Goal: Task Accomplishment & Management: Complete application form

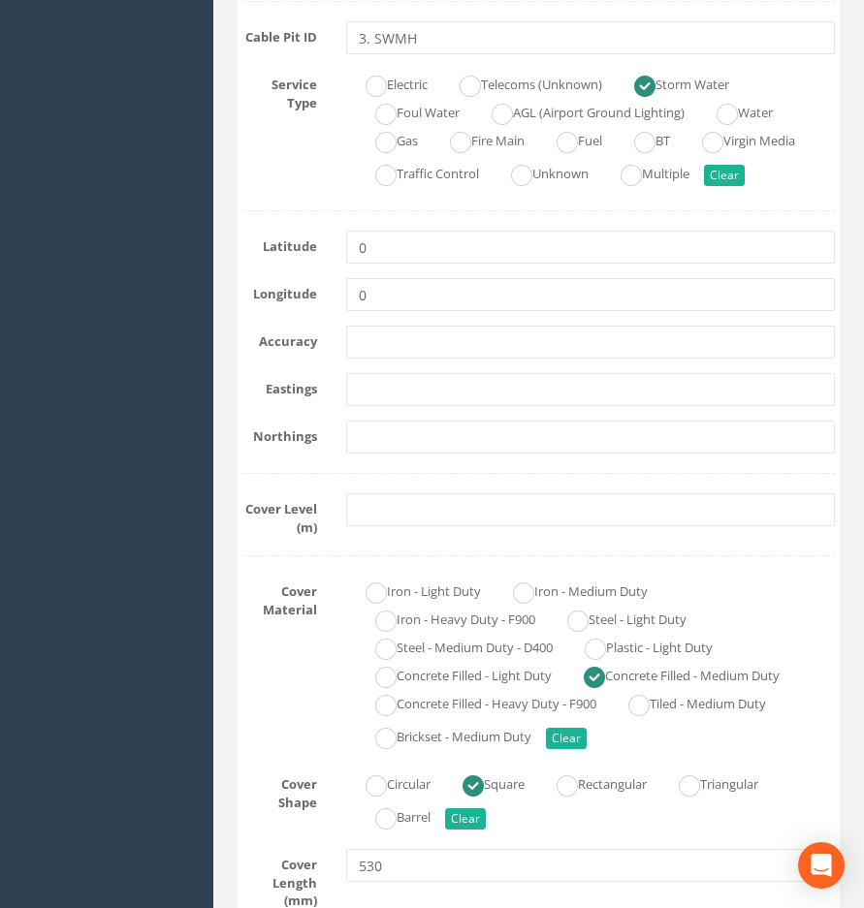
scroll to position [485, 0]
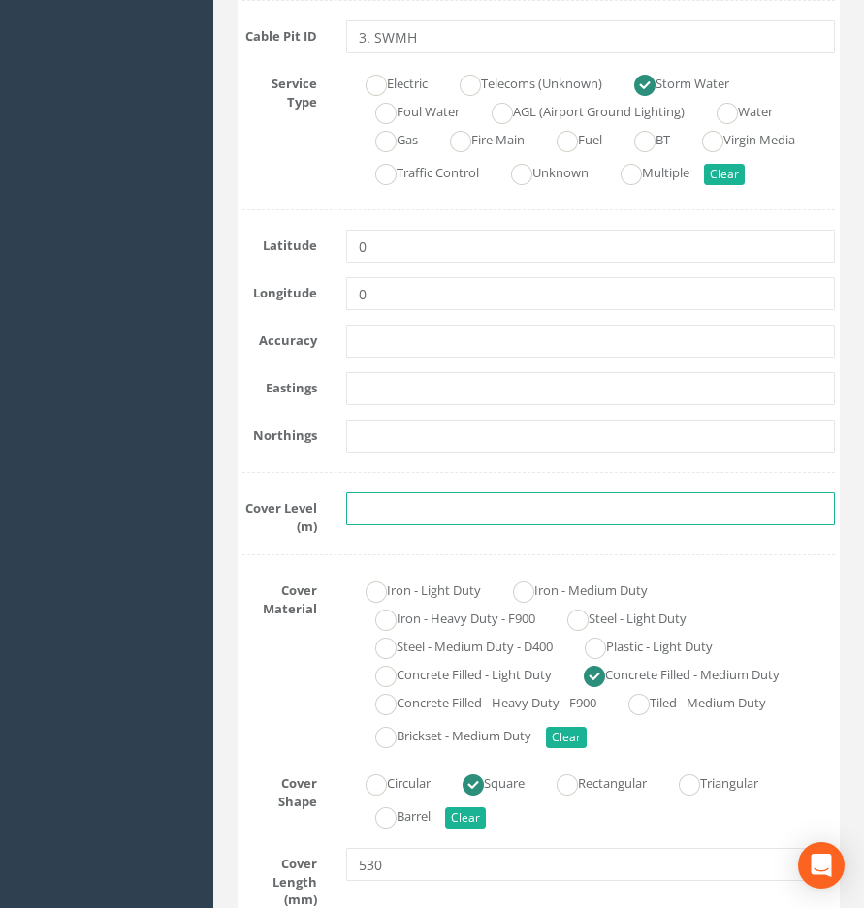
click at [396, 505] on input "text" at bounding box center [590, 508] width 489 height 33
paste input "4.5037"
type input "4.5037"
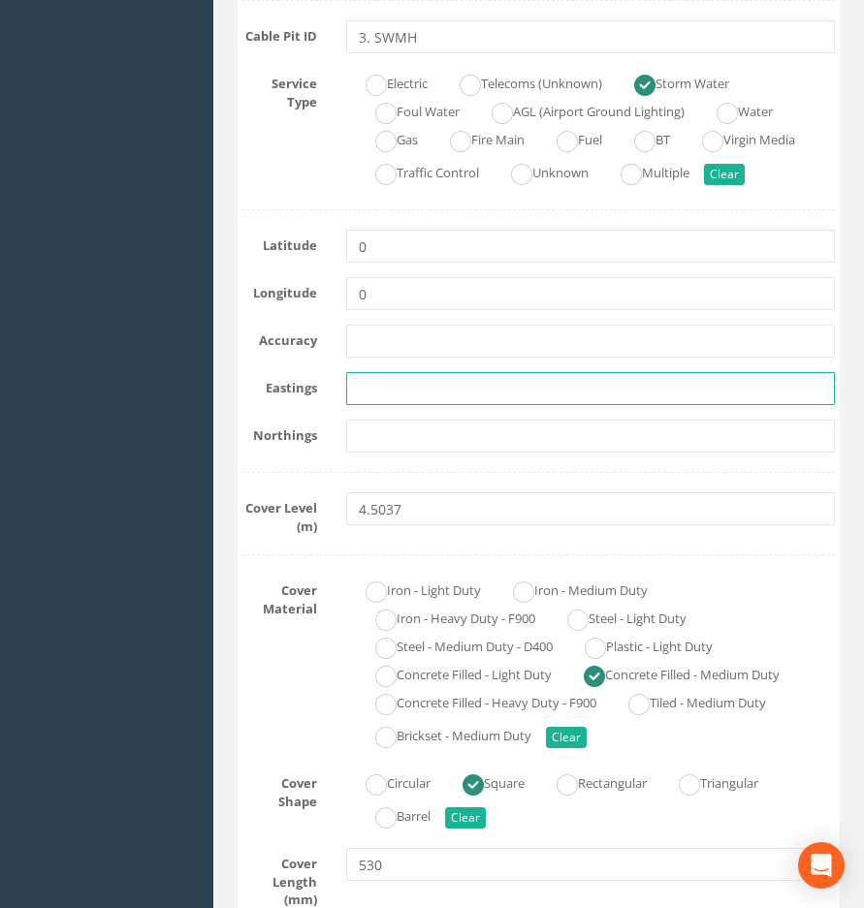
click at [386, 387] on input "text" at bounding box center [590, 388] width 489 height 33
paste input "522998.6379"
type input "522998.6379"
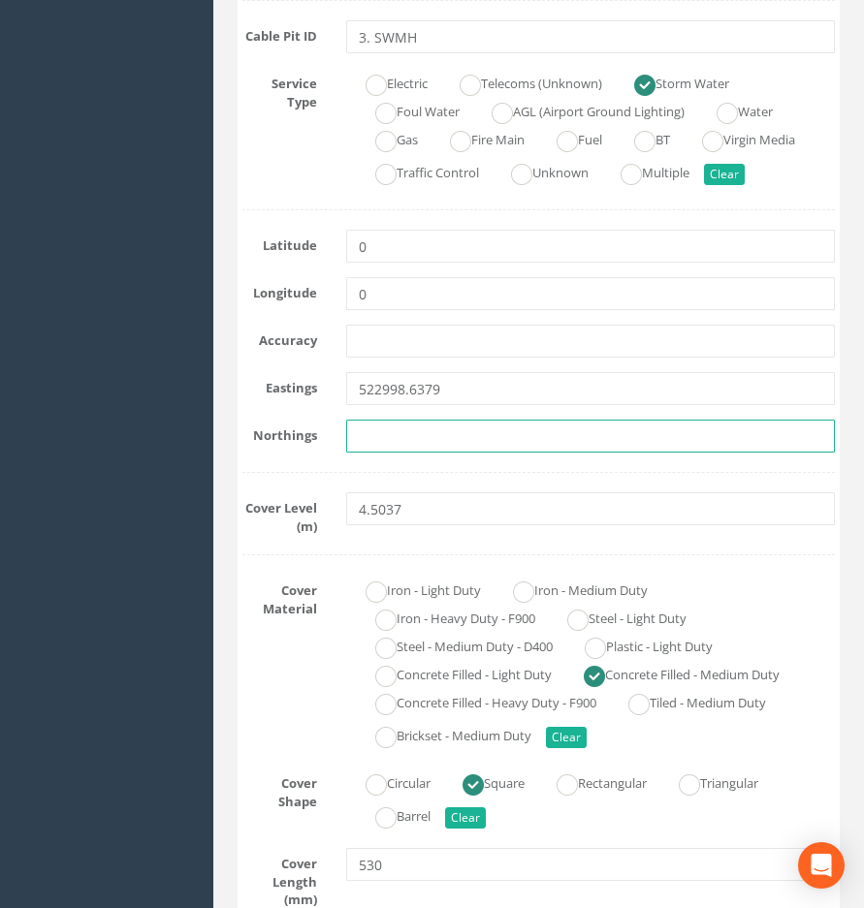
click at [380, 449] on input "text" at bounding box center [590, 436] width 489 height 33
paste input "355766.4429"
type input "355766.4429"
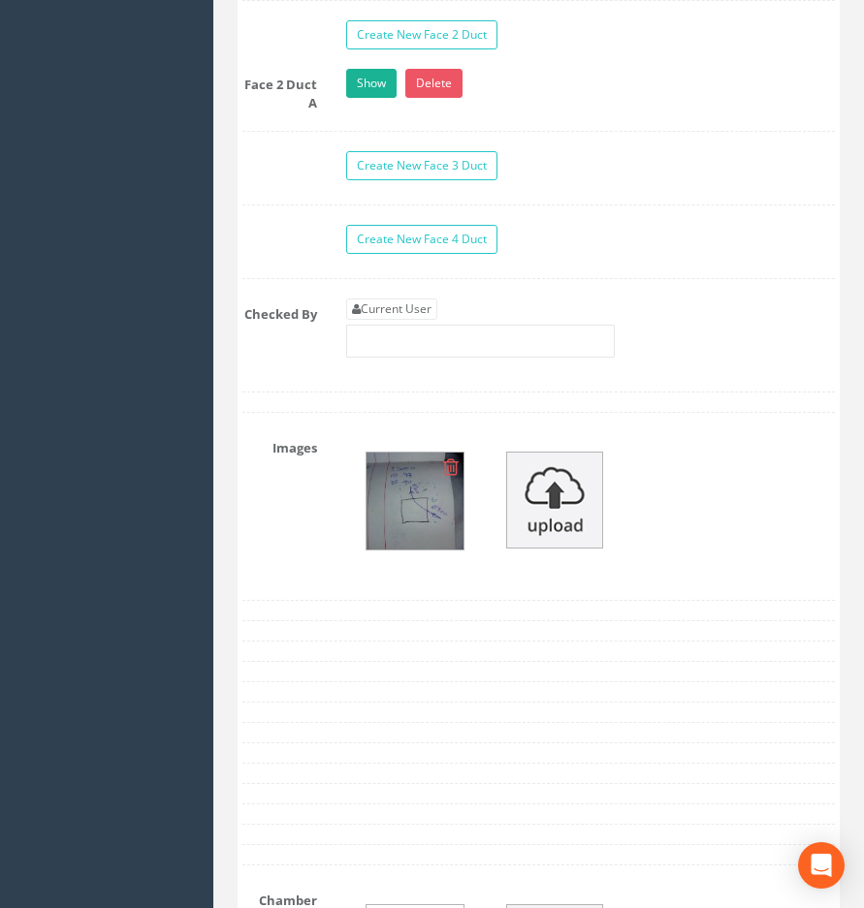
scroll to position [2423, 0]
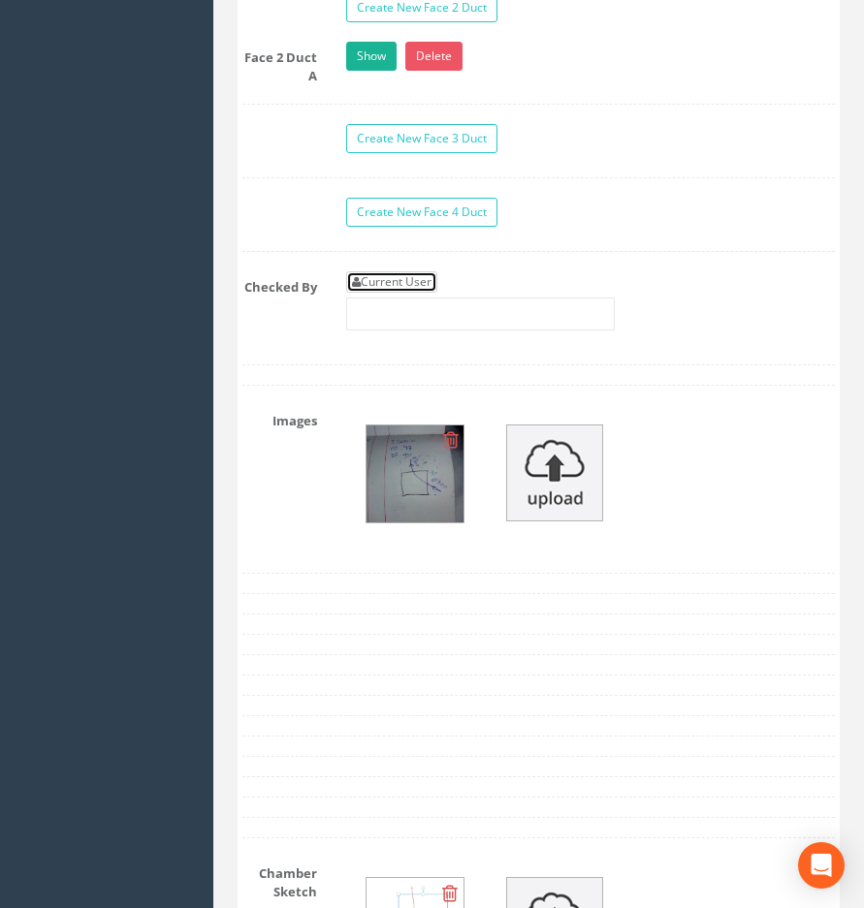
click at [388, 272] on link "Current User" at bounding box center [391, 281] width 91 height 21
type input "[PERSON_NAME]"
click at [403, 468] on img at bounding box center [414, 474] width 97 height 97
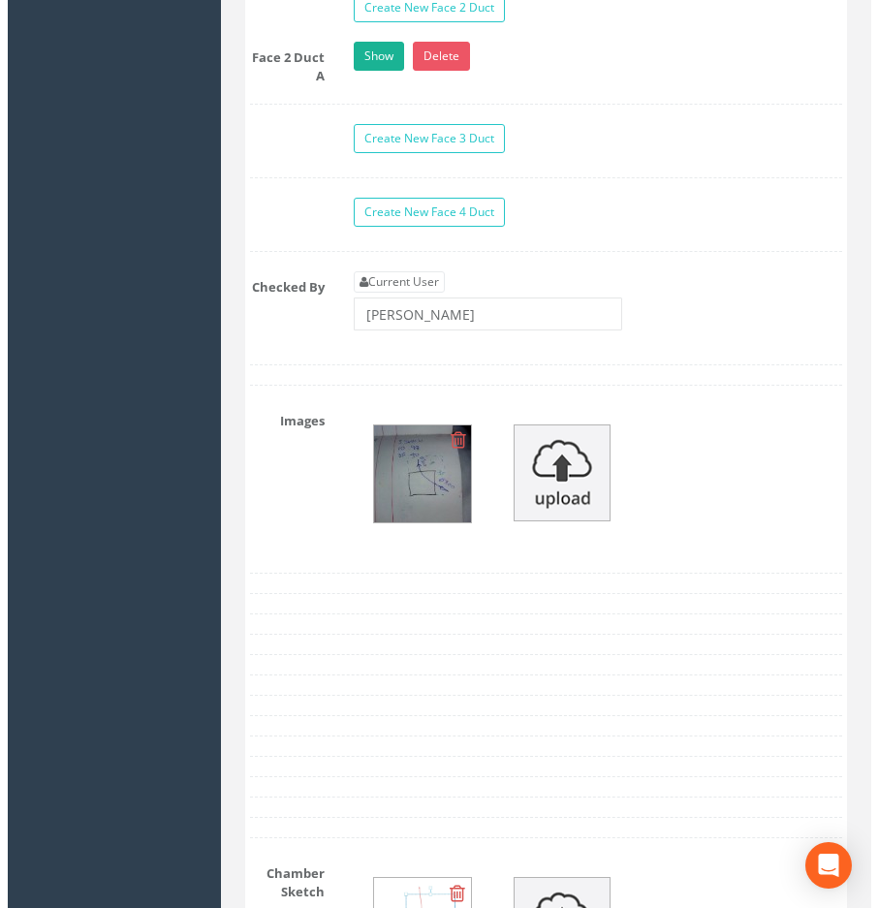
scroll to position [2390, 0]
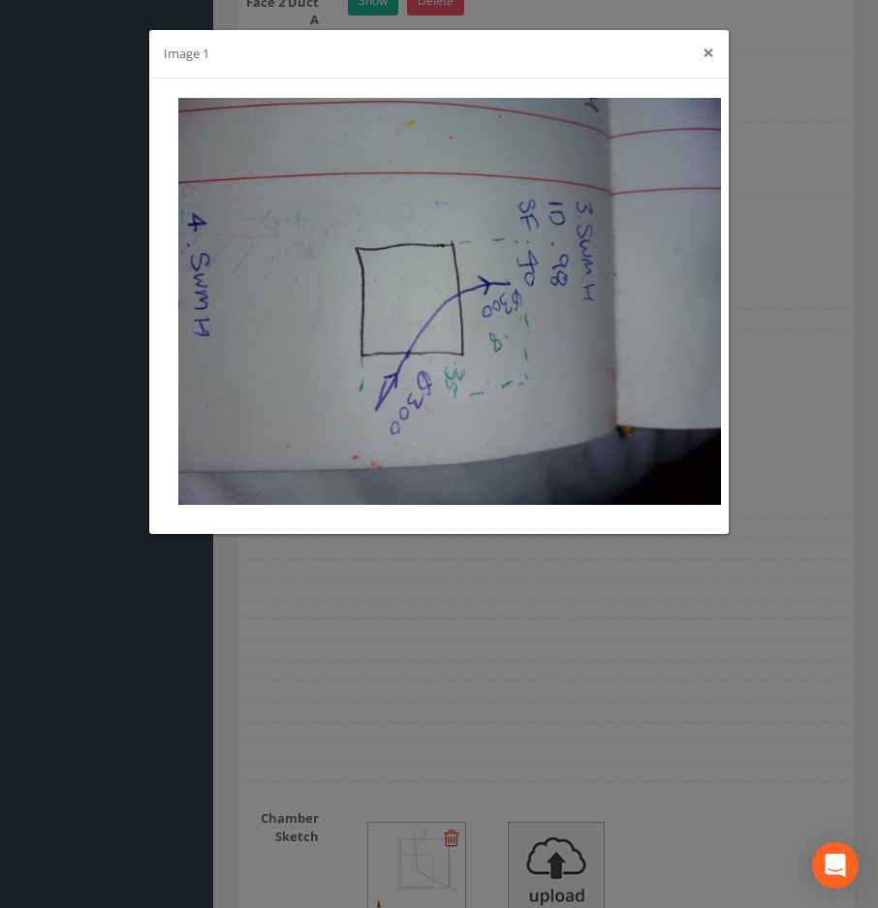
click at [712, 53] on button "×" at bounding box center [709, 53] width 12 height 20
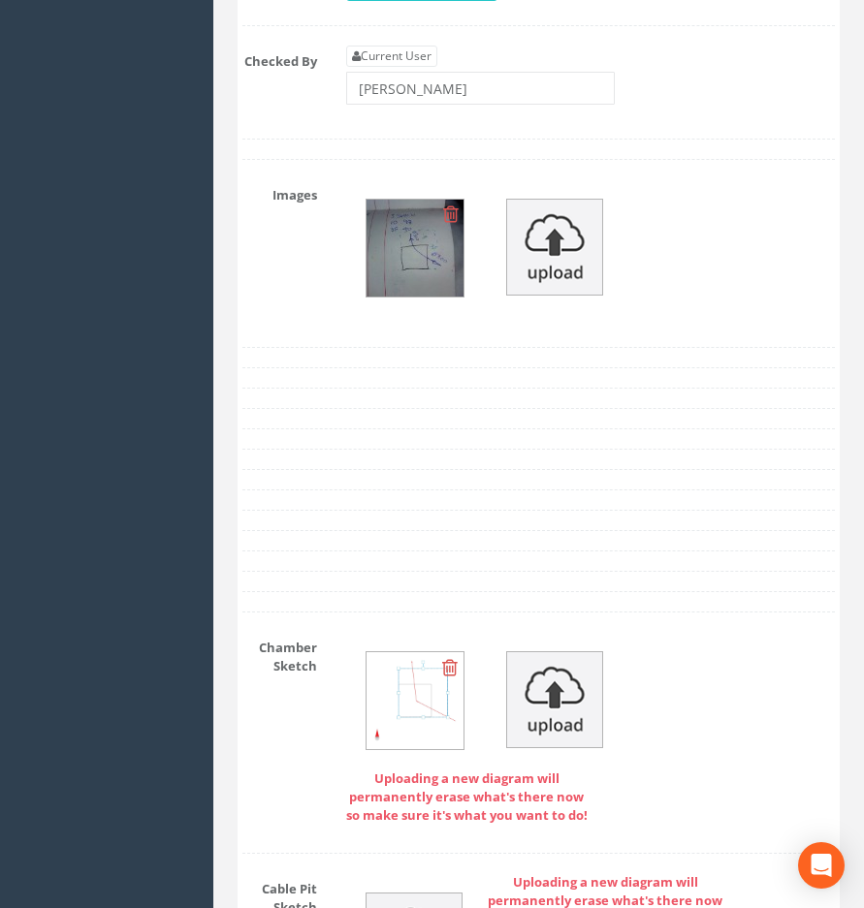
scroll to position [2908, 0]
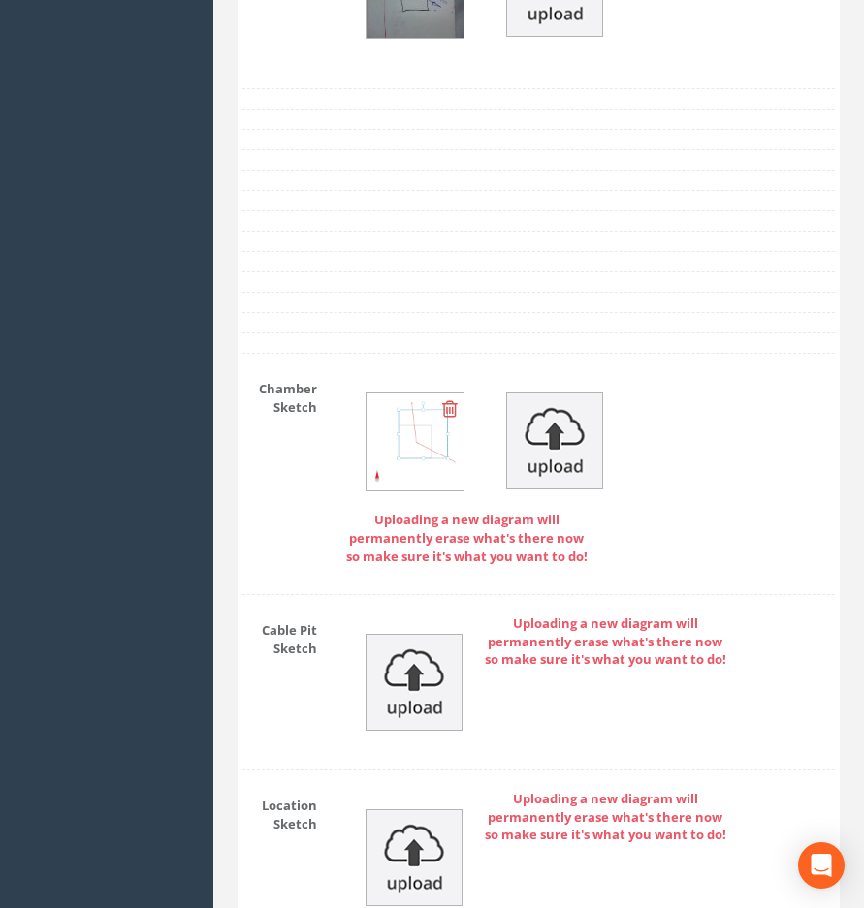
click at [422, 437] on img at bounding box center [414, 442] width 97 height 97
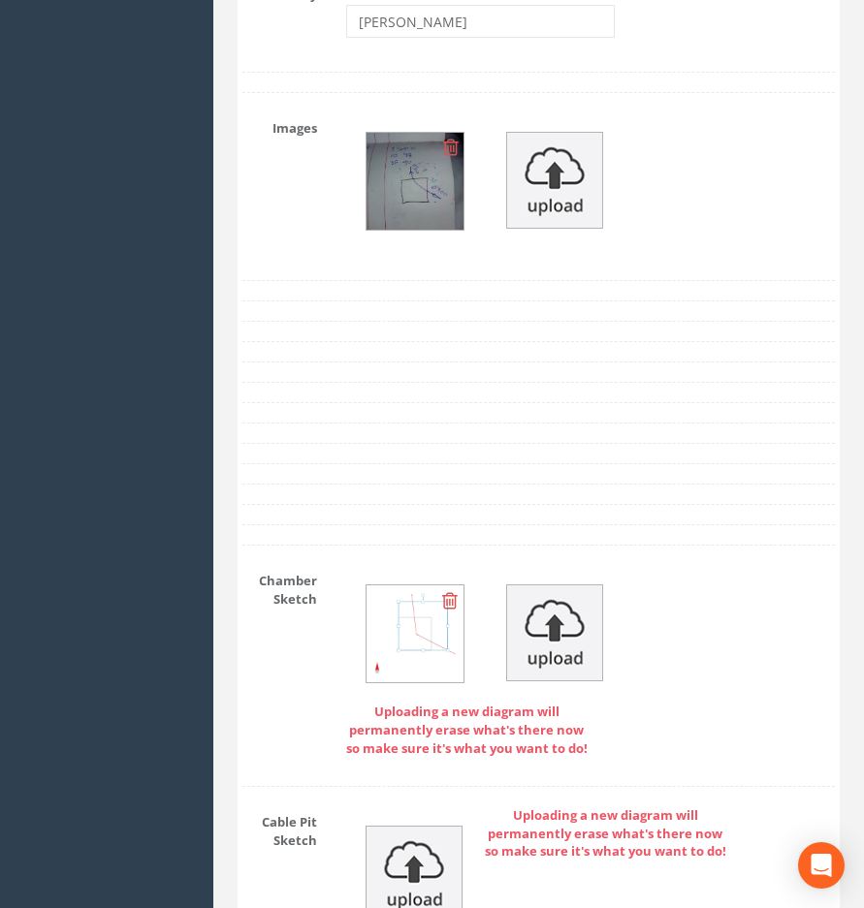
scroll to position [2714, 0]
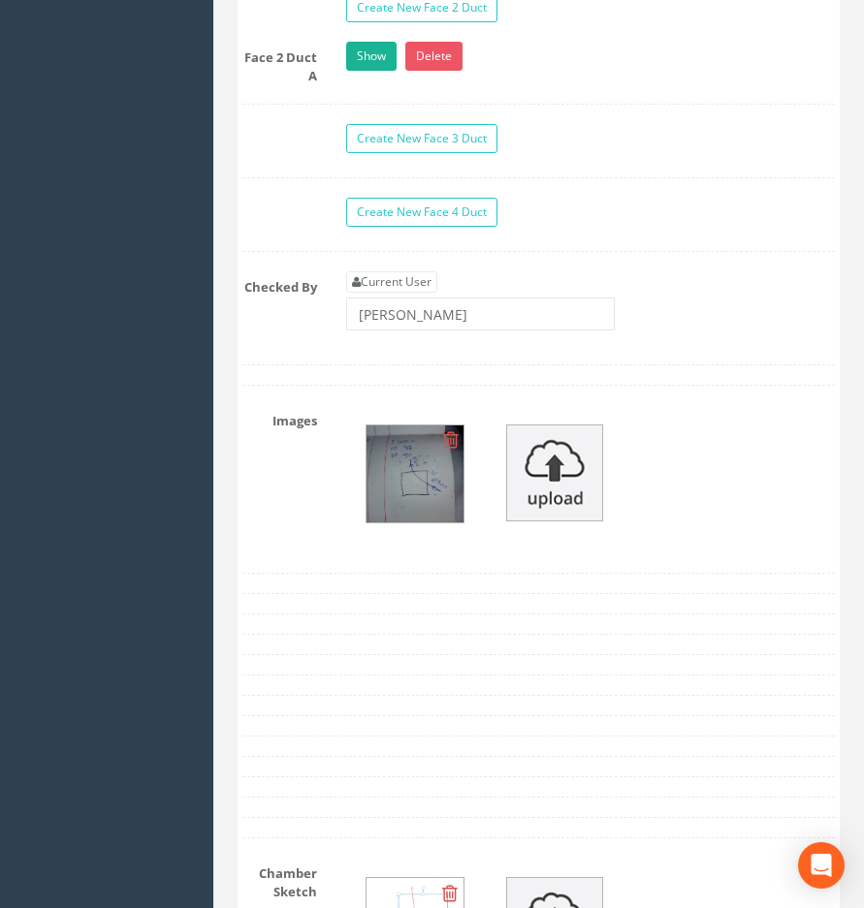
click at [396, 482] on img at bounding box center [414, 474] width 97 height 97
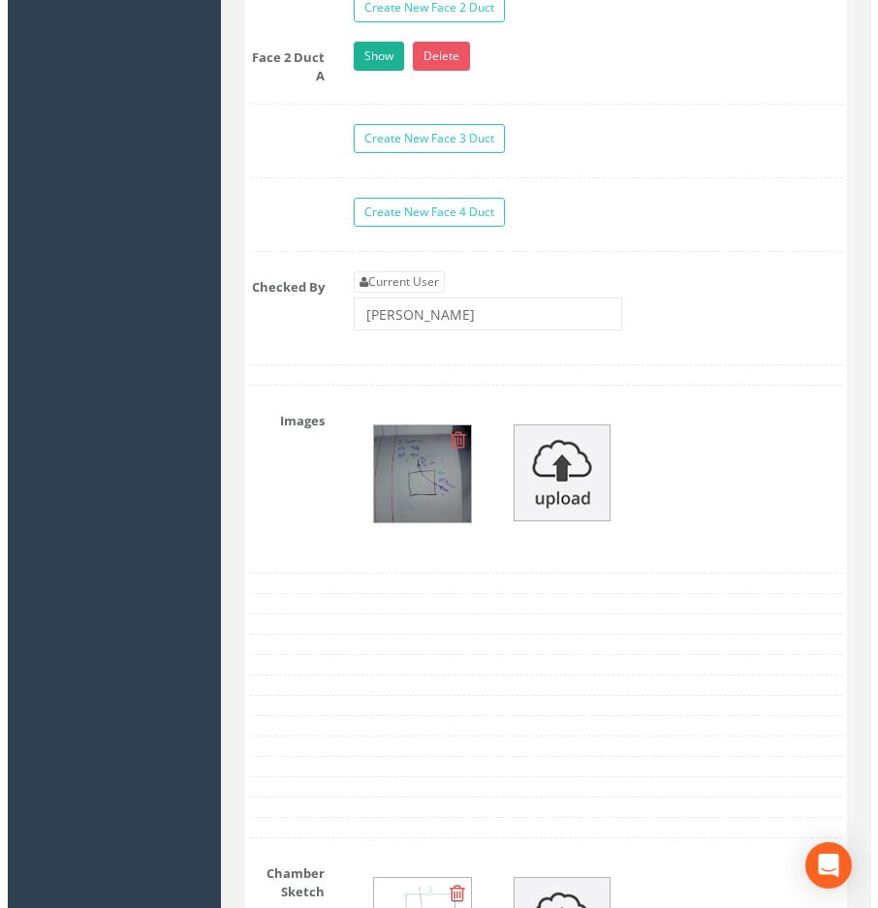
scroll to position [2390, 0]
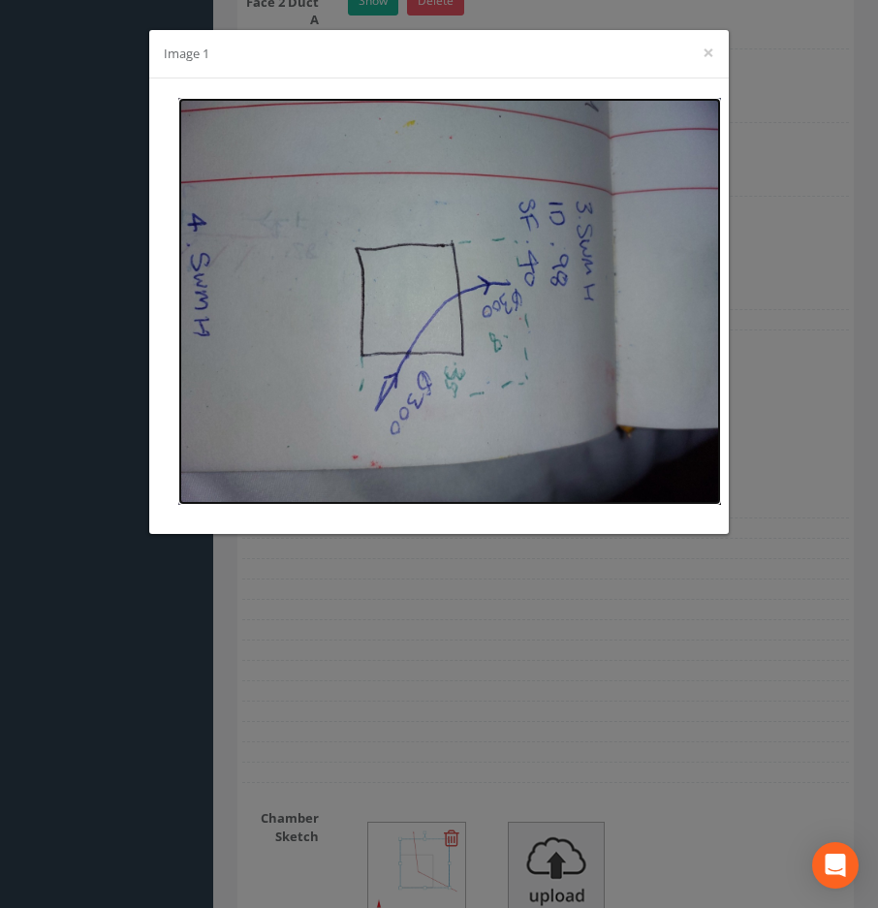
click at [574, 220] on img at bounding box center [449, 301] width 543 height 407
click at [705, 55] on button "×" at bounding box center [709, 53] width 12 height 20
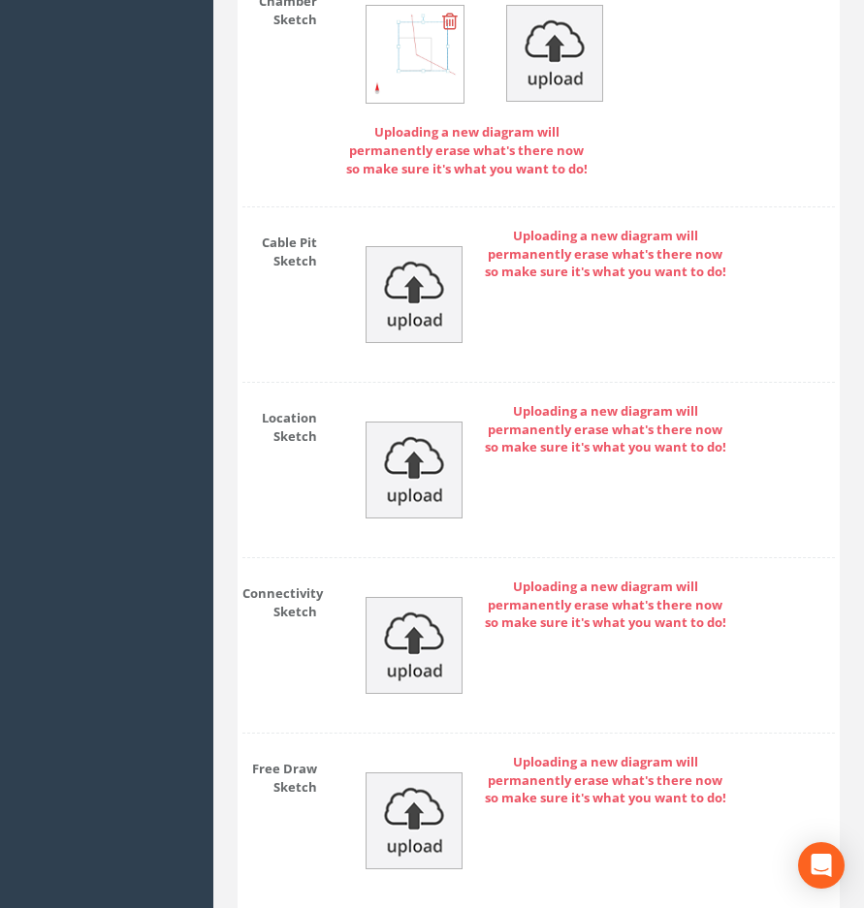
scroll to position [3433, 0]
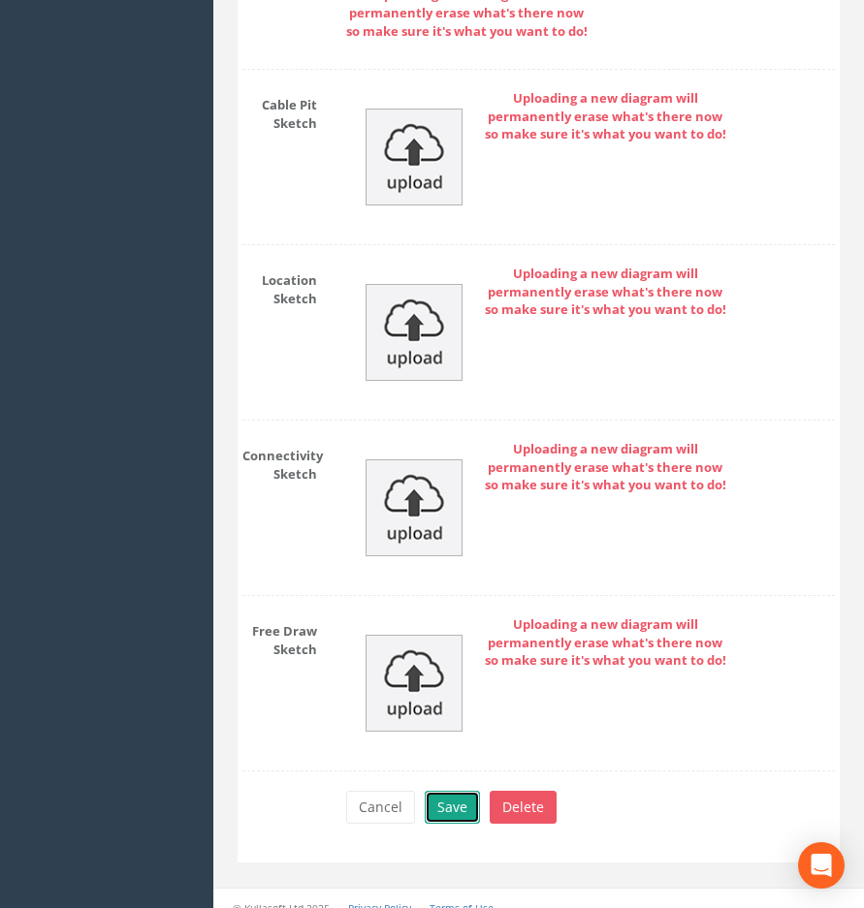
click at [445, 791] on button "Save" at bounding box center [452, 807] width 55 height 33
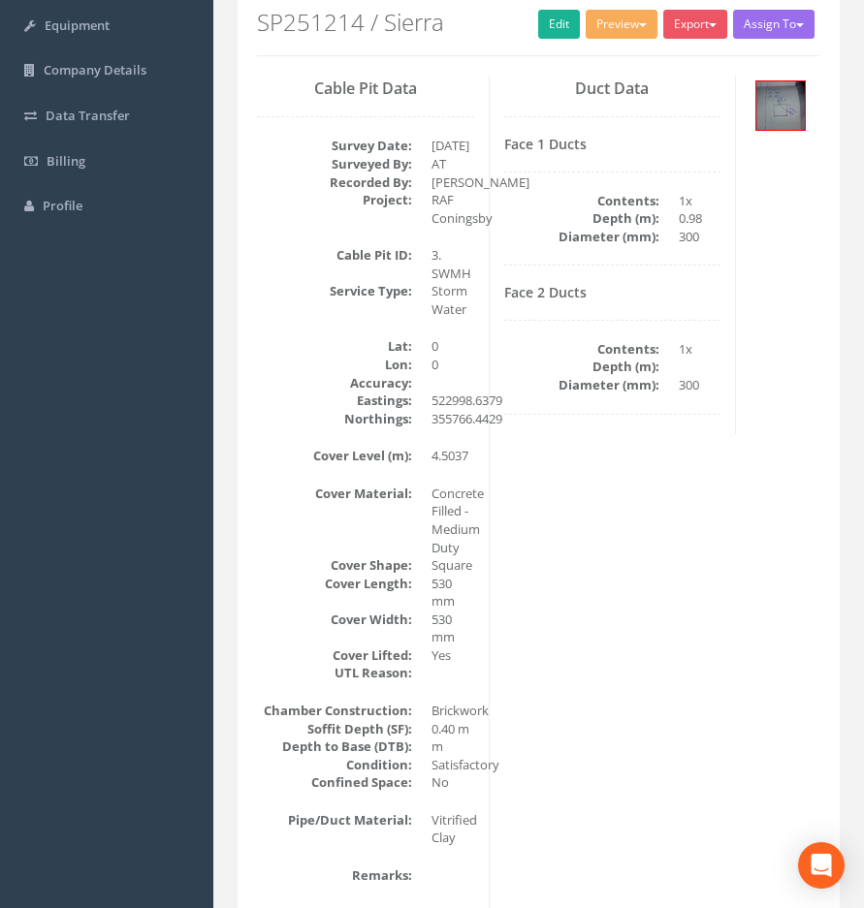
scroll to position [226, 0]
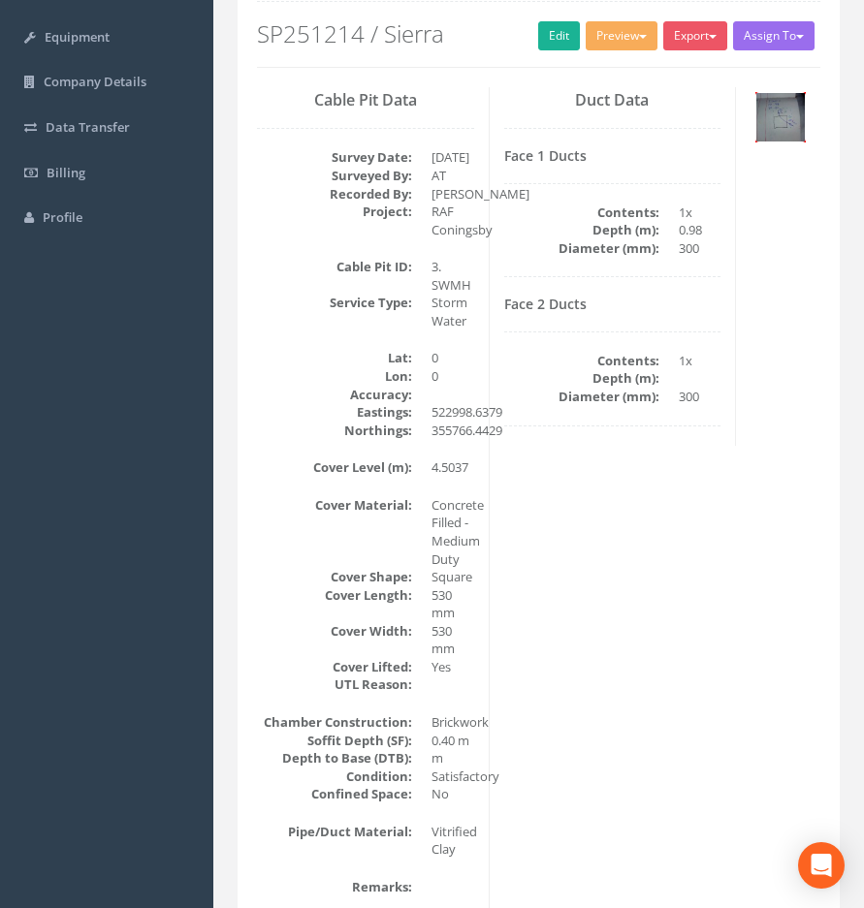
click at [779, 120] on img at bounding box center [780, 117] width 48 height 48
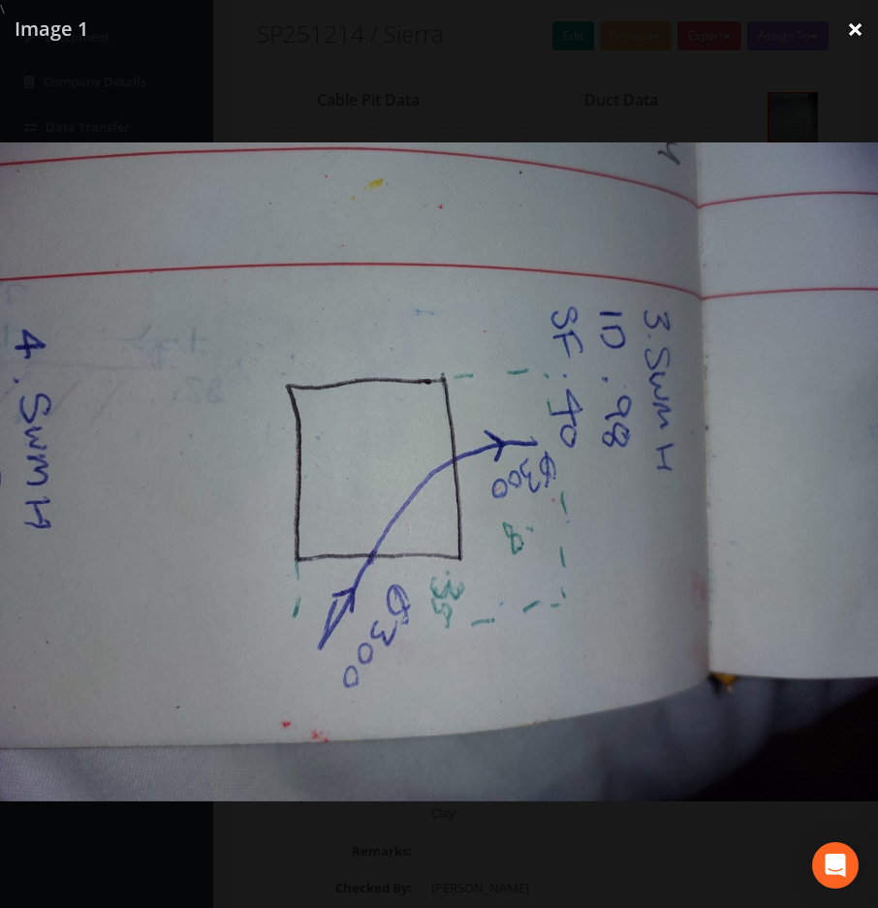
click at [855, 30] on link "×" at bounding box center [856, 29] width 46 height 58
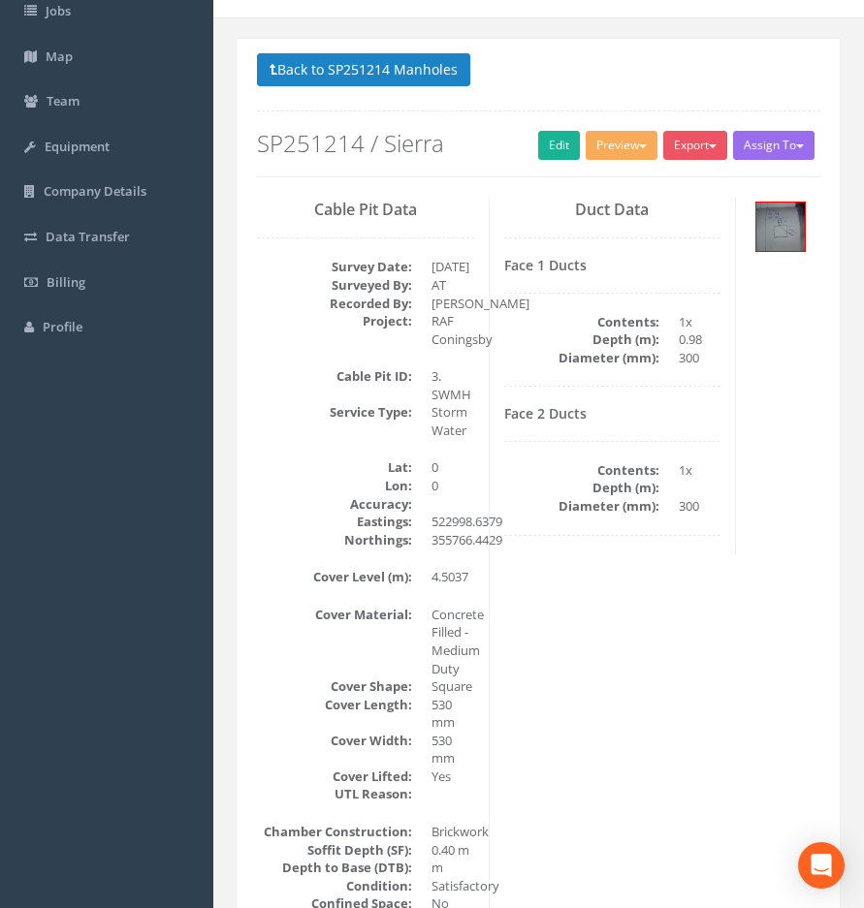
scroll to position [0, 0]
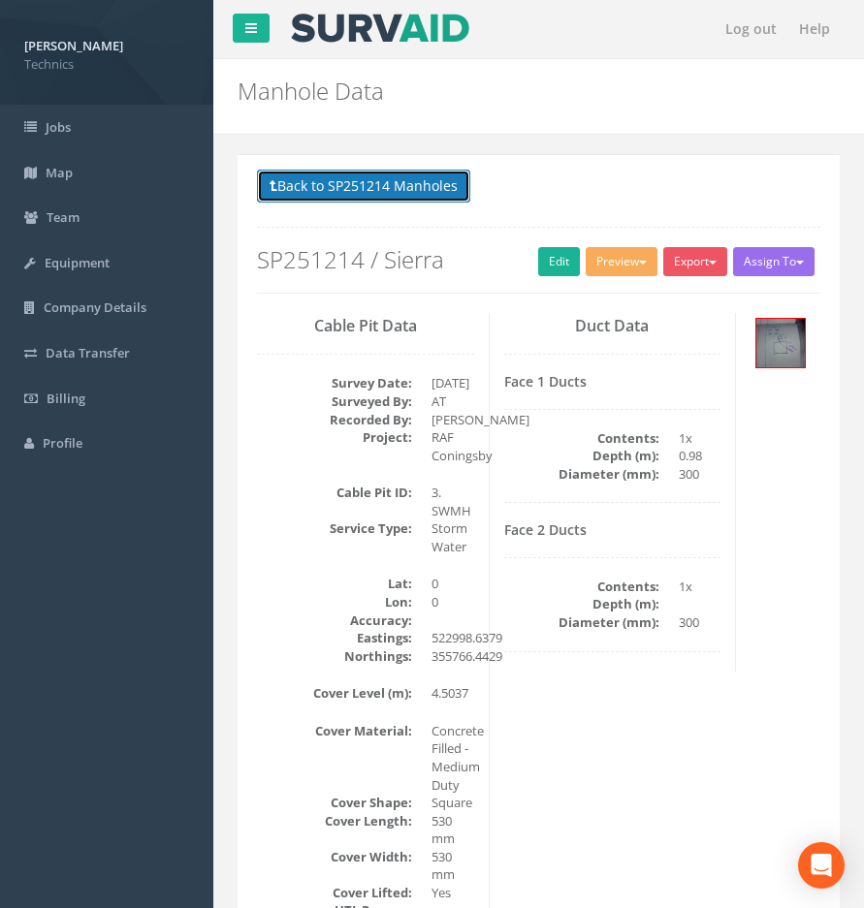
click at [371, 193] on button "Back to SP251214 Manholes" at bounding box center [363, 186] width 213 height 33
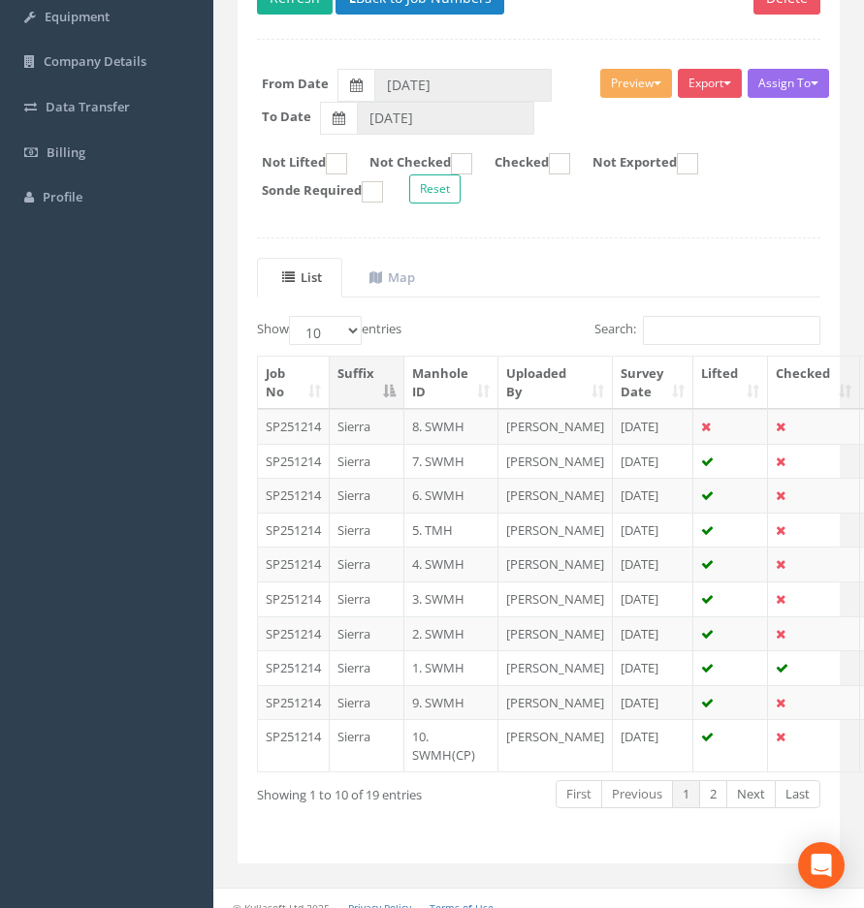
scroll to position [291, 0]
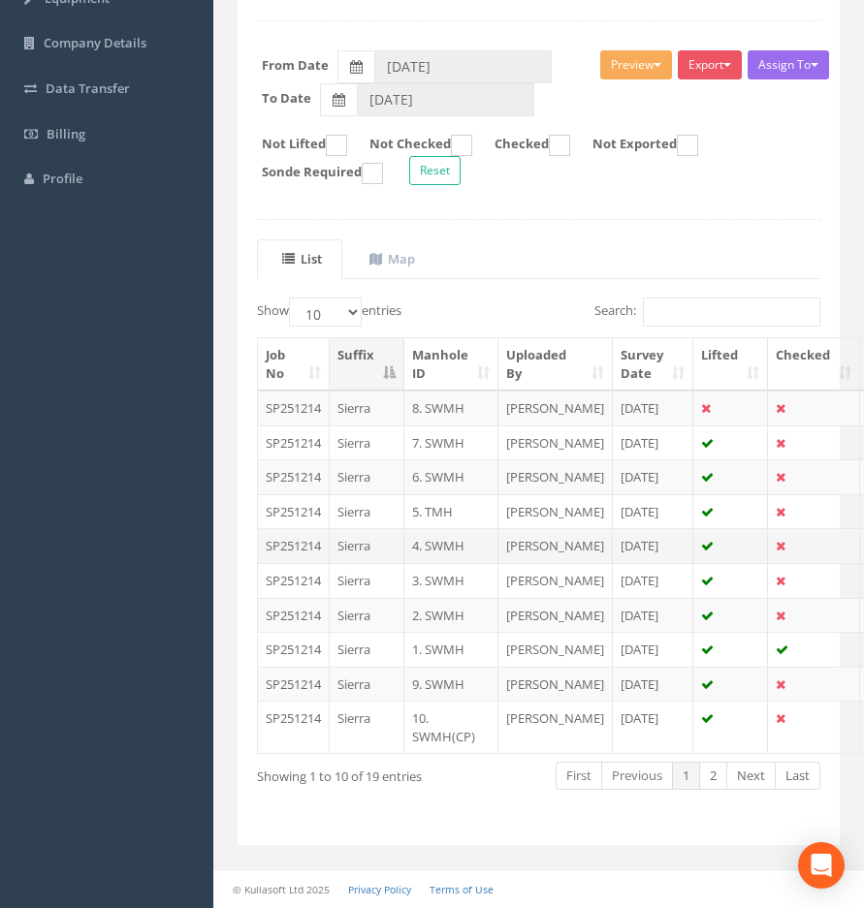
click at [304, 563] on td "SP251214" at bounding box center [294, 545] width 72 height 35
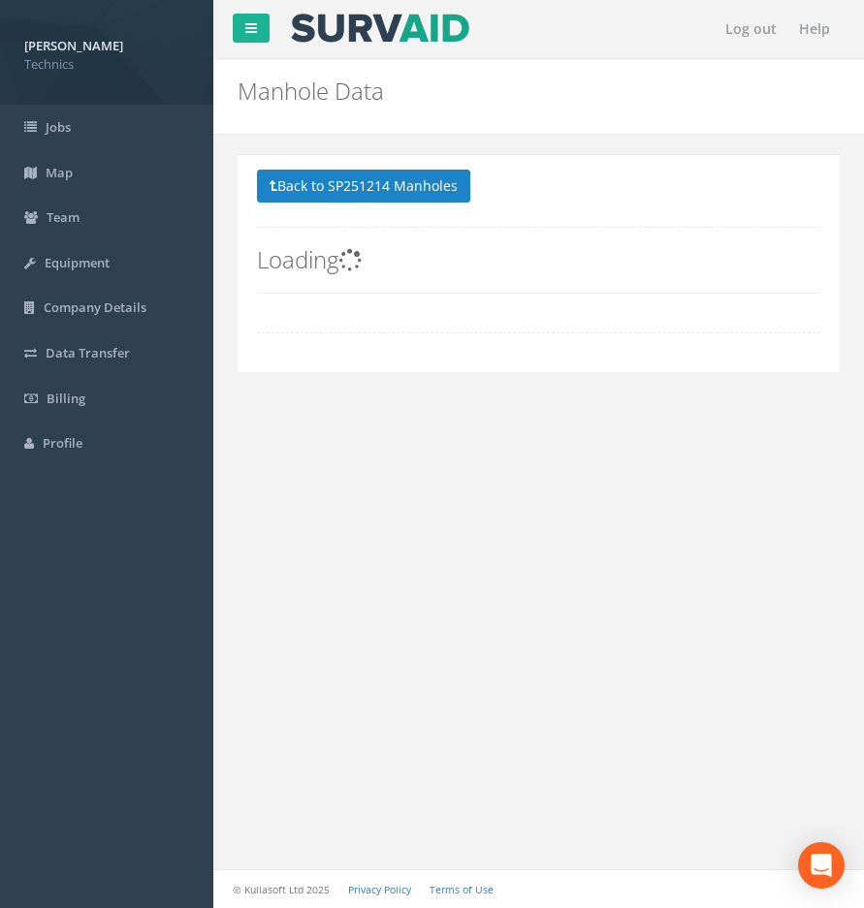
scroll to position [0, 0]
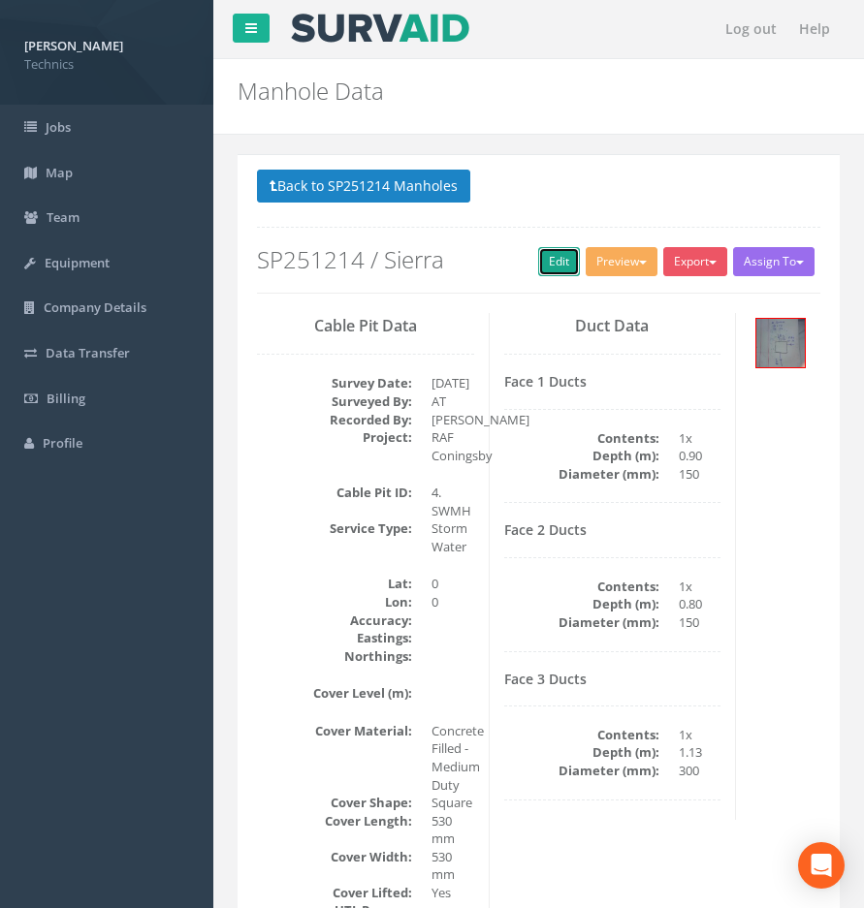
click at [556, 262] on link "Edit" at bounding box center [559, 261] width 42 height 29
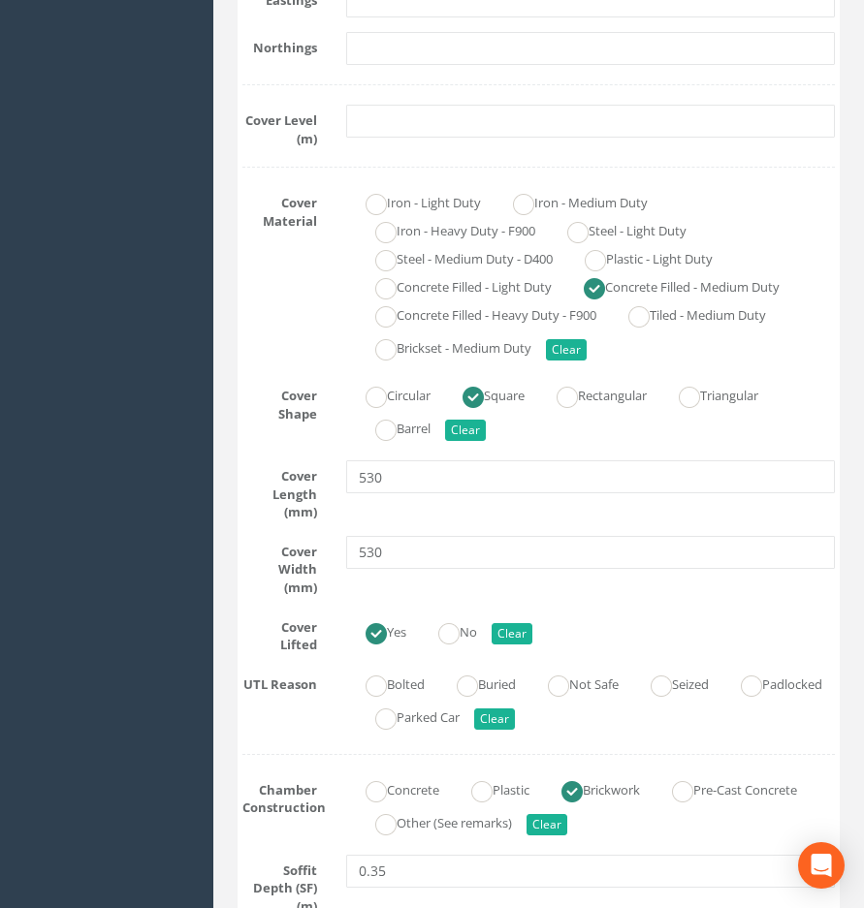
scroll to position [1066, 0]
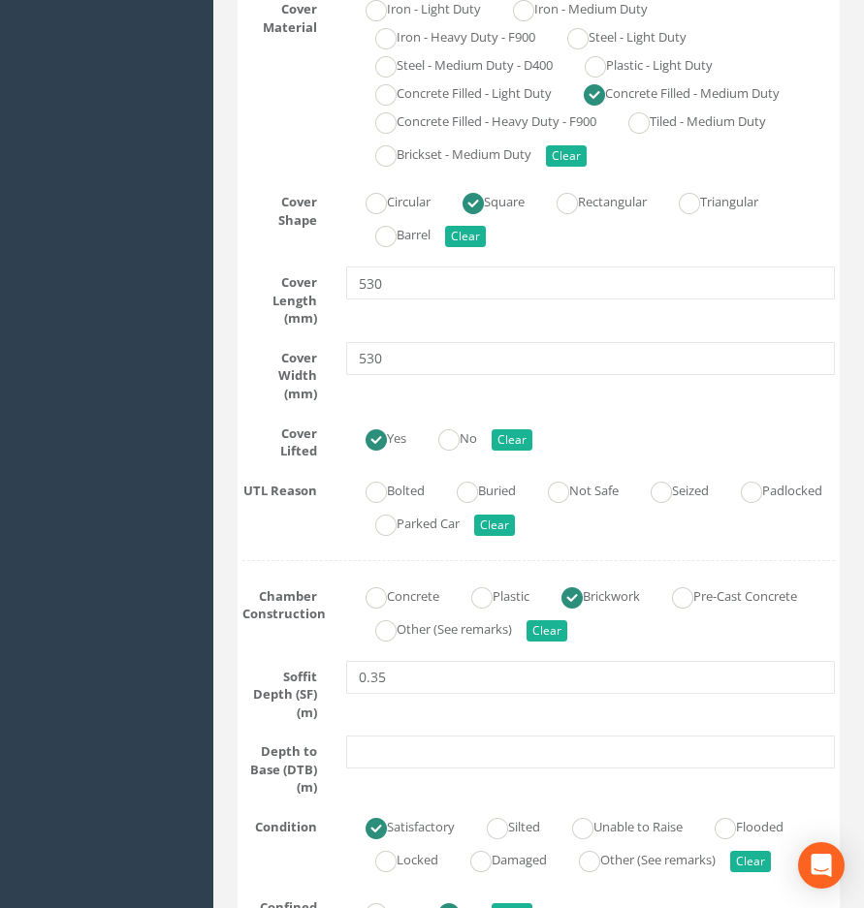
click at [623, 418] on div "Yes No Clear" at bounding box center [591, 437] width 518 height 38
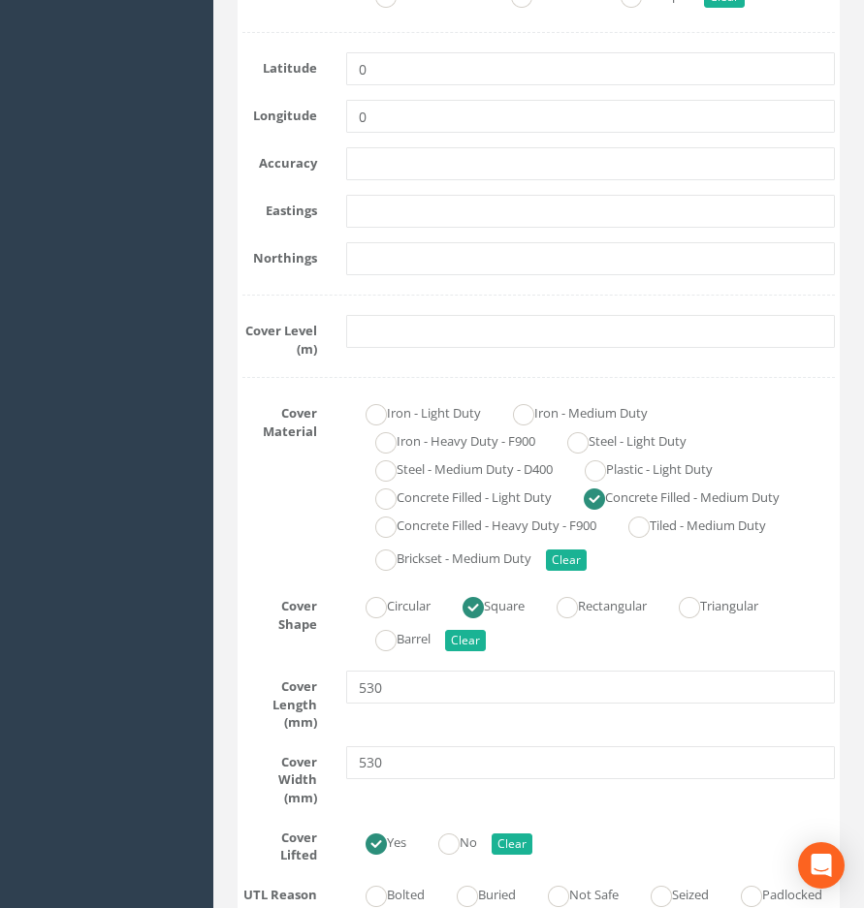
scroll to position [485, 0]
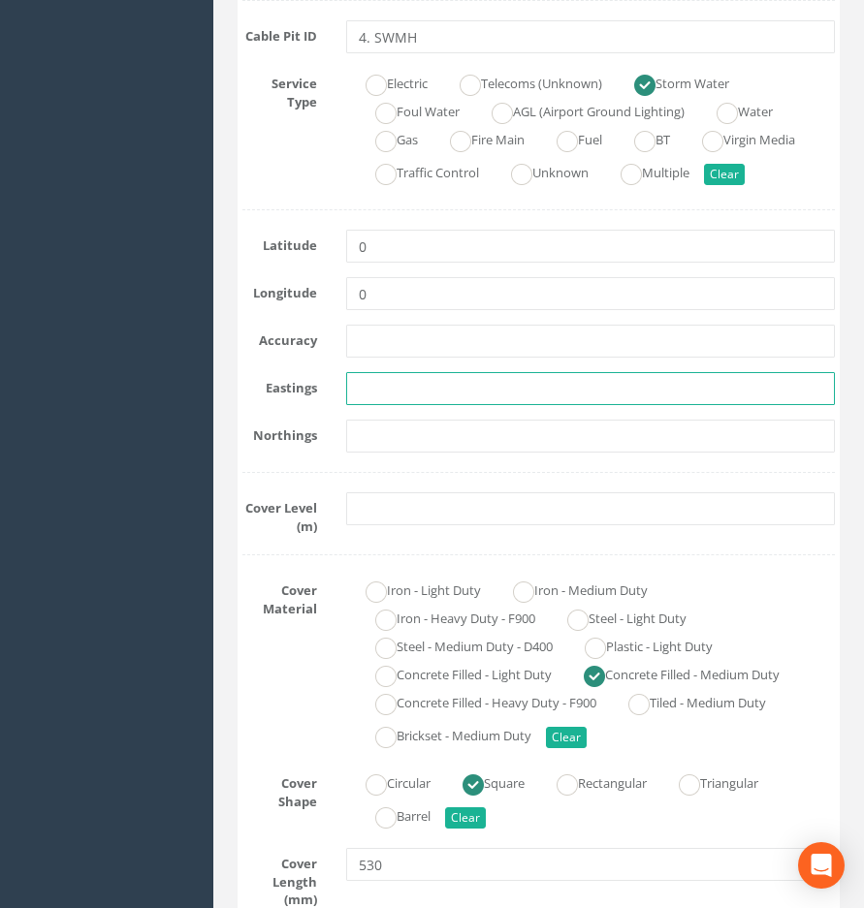
click at [386, 397] on input "text" at bounding box center [590, 388] width 489 height 33
paste input "523008.0832"
type input "523008.0832"
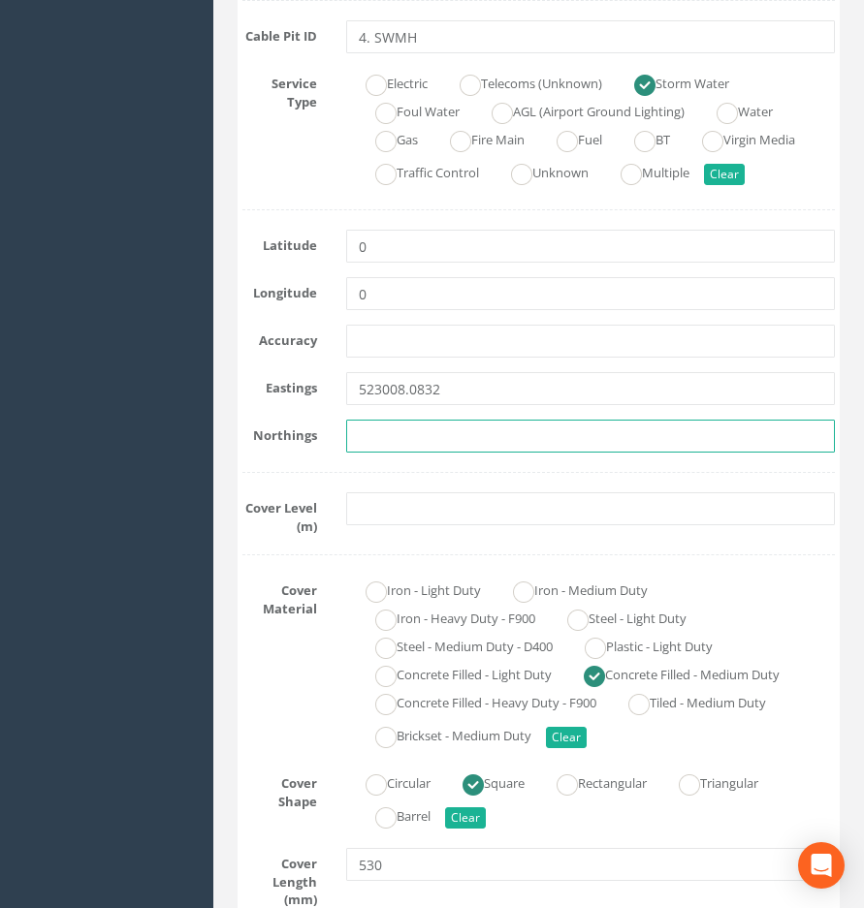
click at [403, 439] on input "text" at bounding box center [590, 436] width 489 height 33
paste input "355836.7466"
type input "355836.7466"
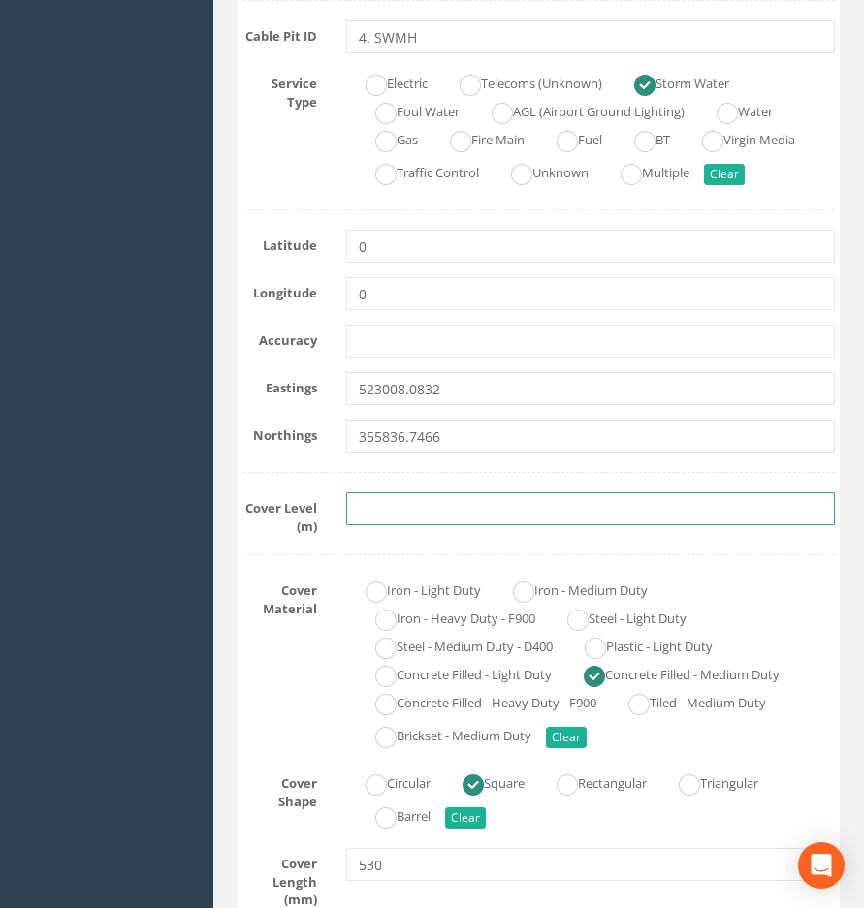
click at [378, 505] on input "text" at bounding box center [590, 508] width 489 height 33
paste input "4.6692"
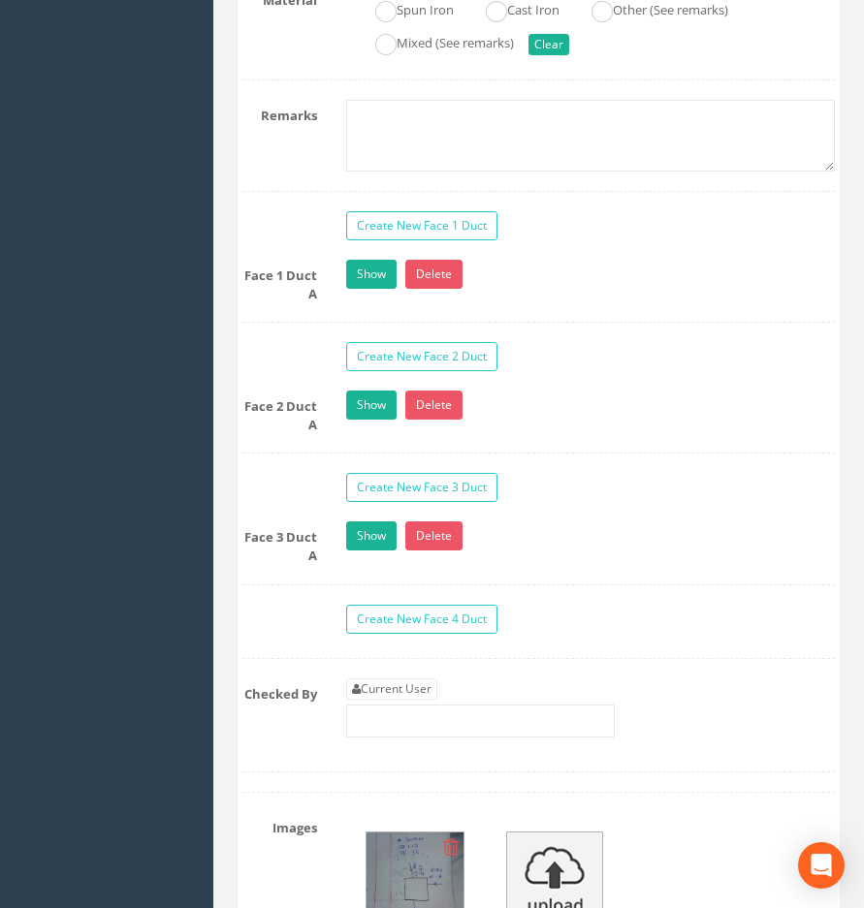
scroll to position [2230, 0]
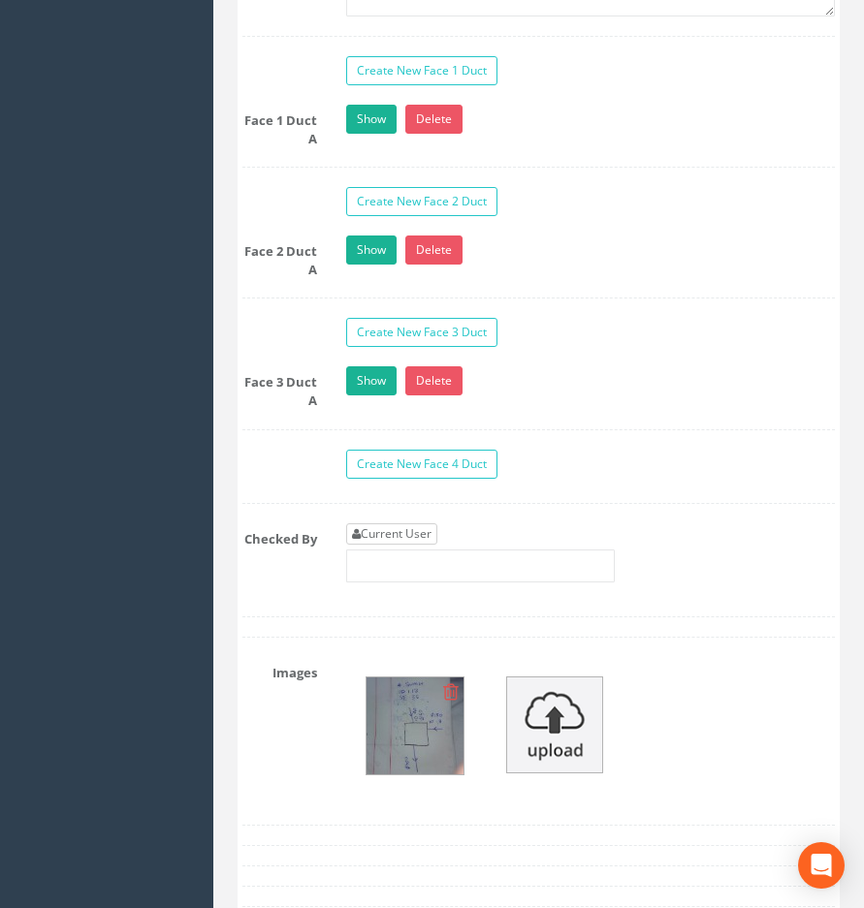
type input "4.6692"
click at [395, 523] on link "Current User" at bounding box center [391, 533] width 91 height 21
type input "[PERSON_NAME]"
click at [395, 700] on img at bounding box center [414, 726] width 97 height 97
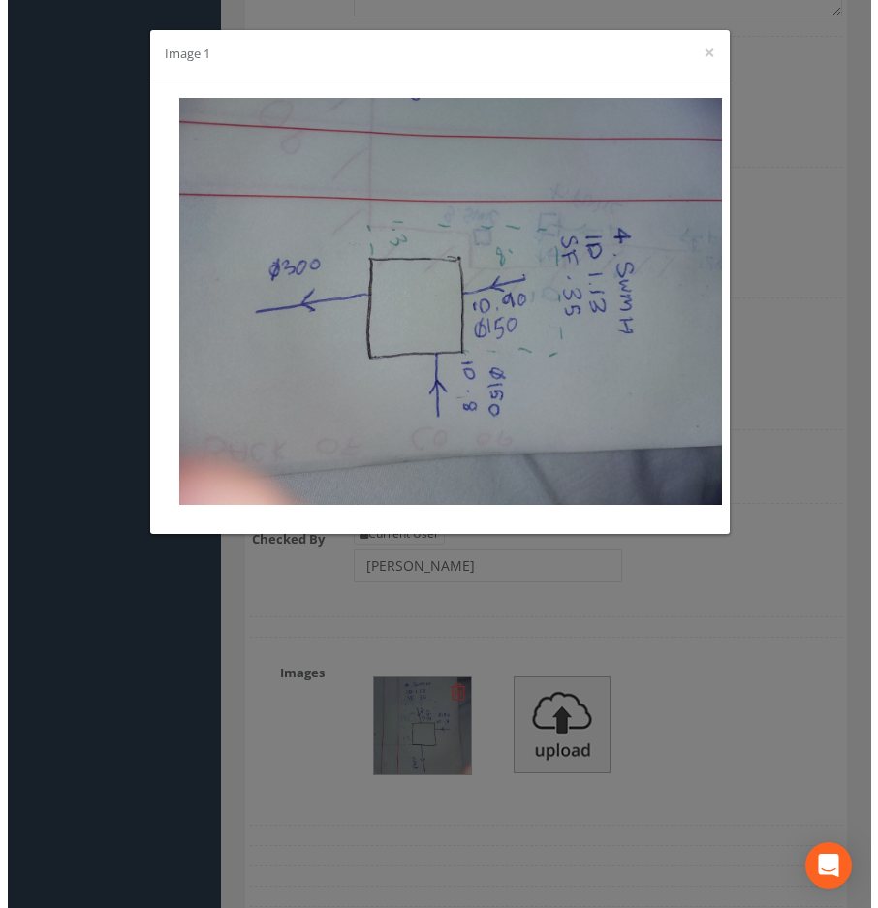
scroll to position [2197, 0]
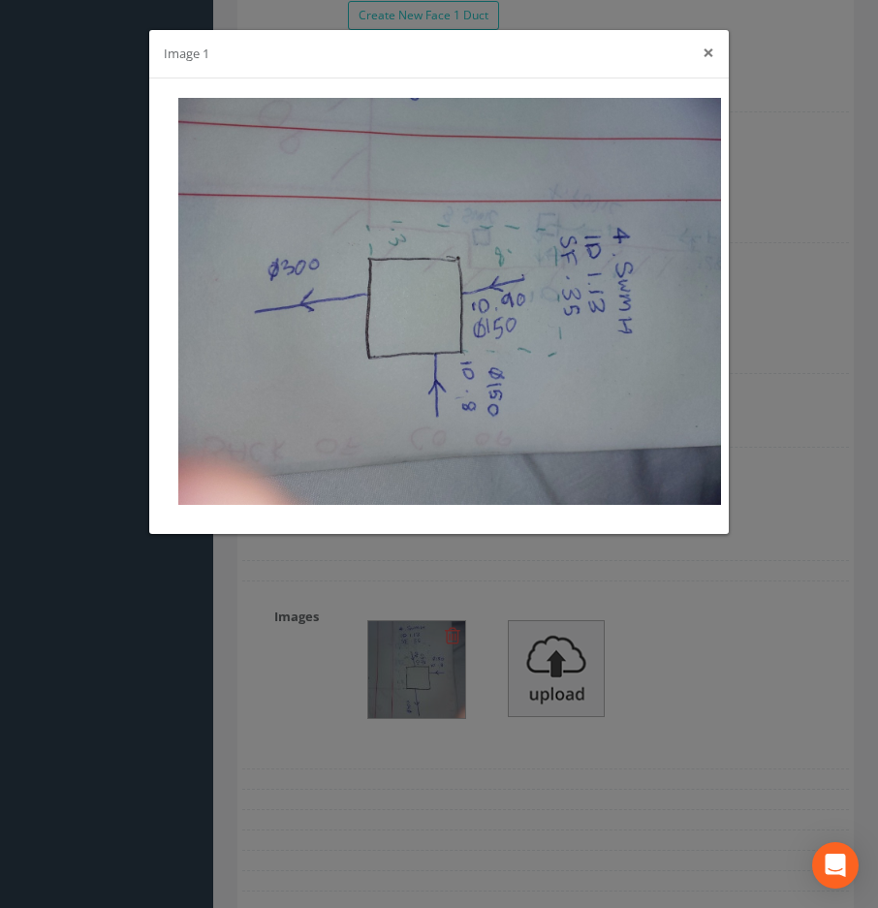
click at [710, 52] on button "×" at bounding box center [709, 53] width 12 height 20
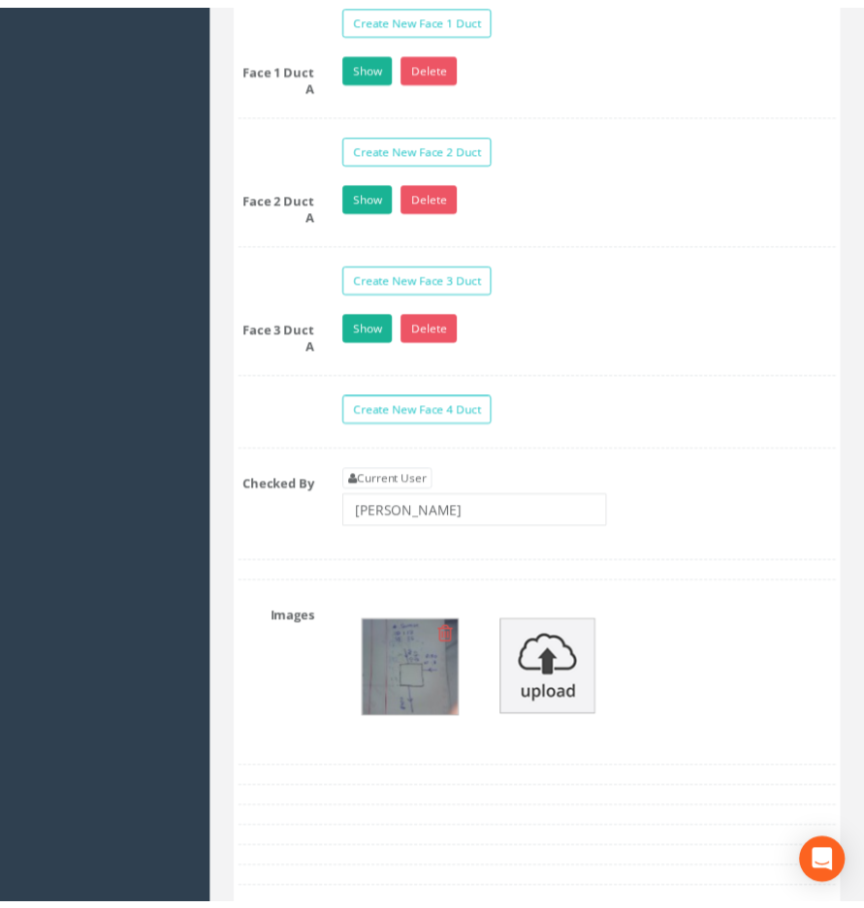
scroll to position [2230, 0]
